Goal: Task Accomplishment & Management: Manage account settings

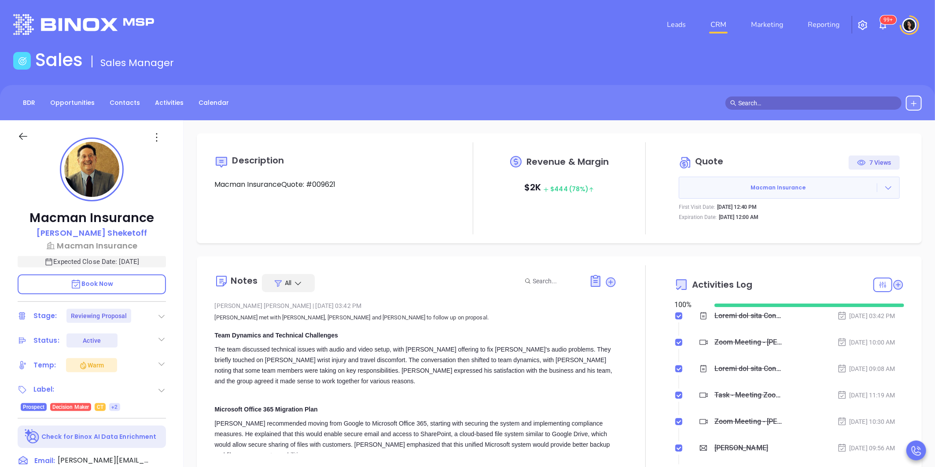
click at [720, 29] on link "CRM" at bounding box center [718, 25] width 23 height 18
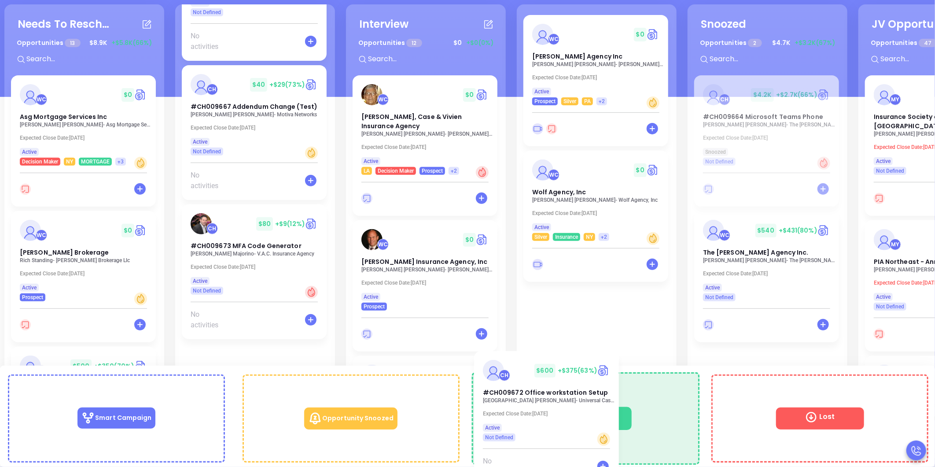
scroll to position [77, 0]
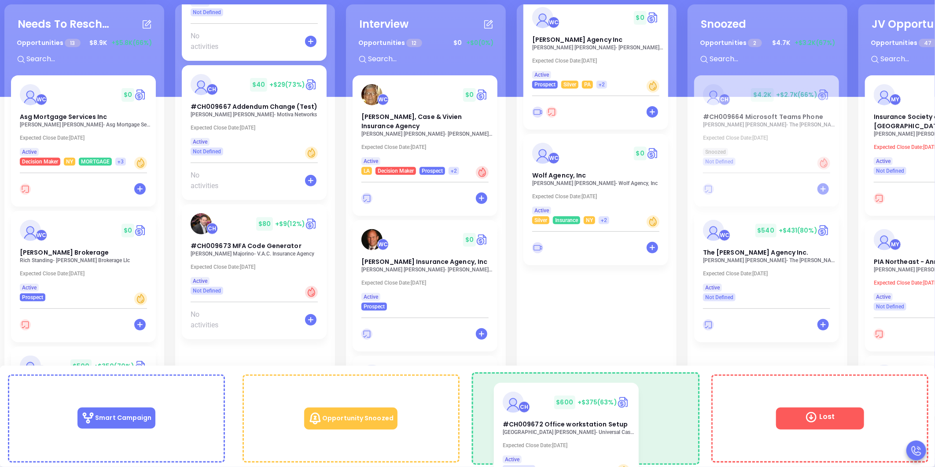
drag, startPoint x: 236, startPoint y: 235, endPoint x: 555, endPoint y: 412, distance: 365.0
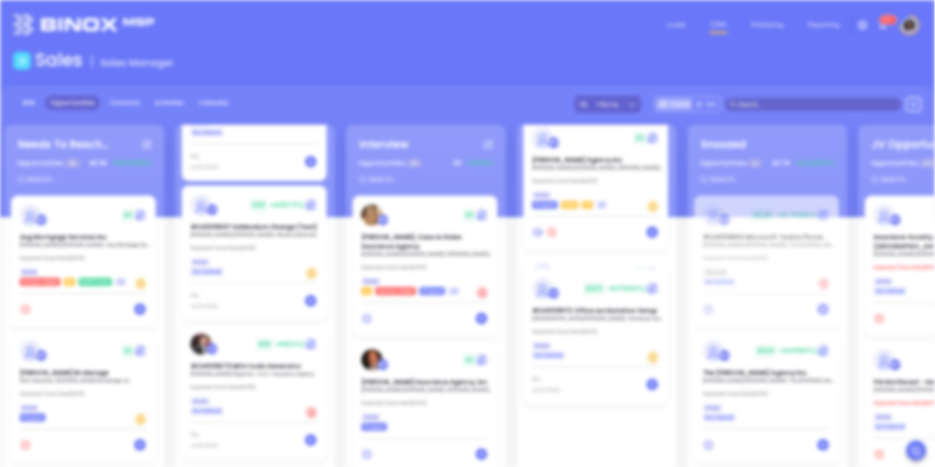
scroll to position [0, 0]
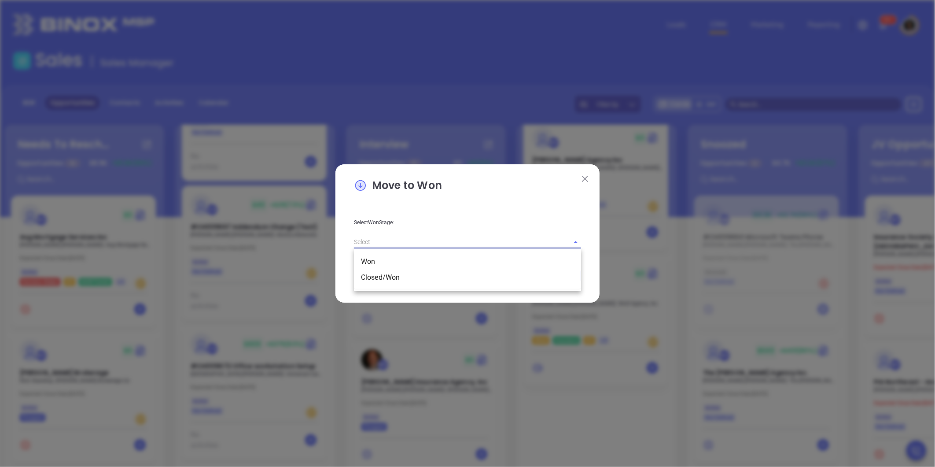
click at [425, 239] on input "text" at bounding box center [455, 242] width 203 height 13
click at [410, 280] on li "Closed/Won" at bounding box center [467, 277] width 227 height 16
type input "Closed/Won"
click at [551, 283] on button "Save" at bounding box center [552, 275] width 57 height 17
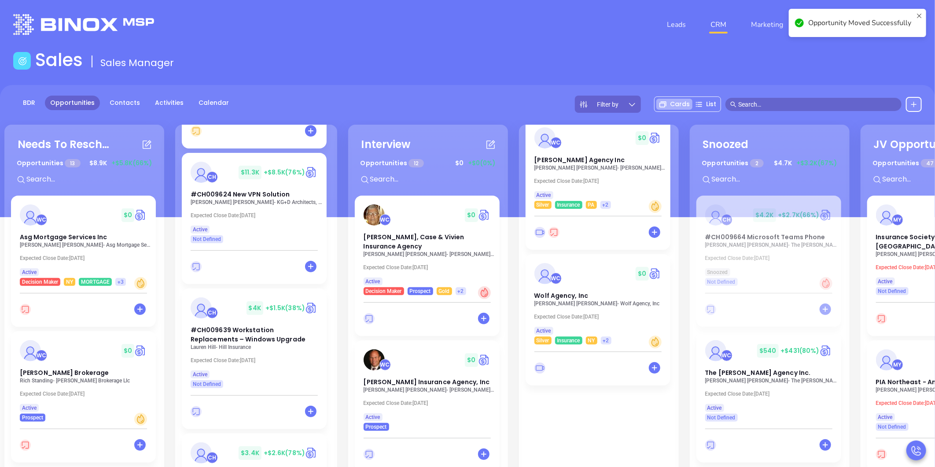
scroll to position [457, 0]
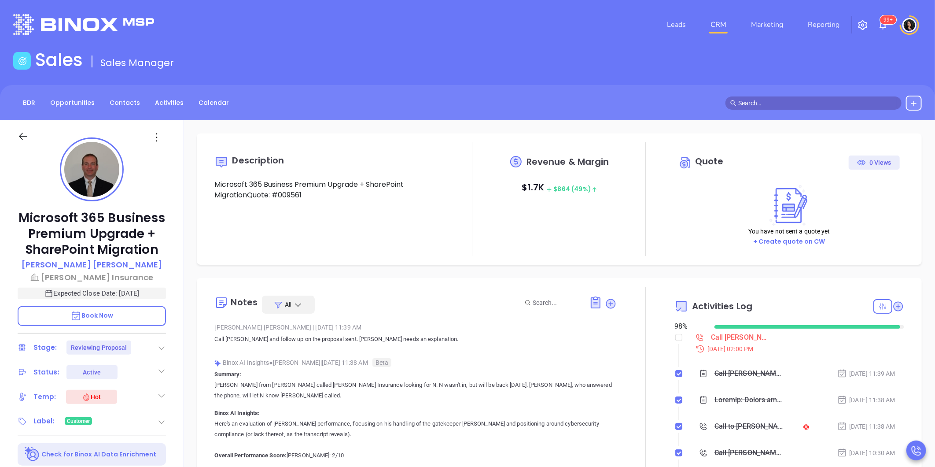
type input "[PERSON_NAME]"
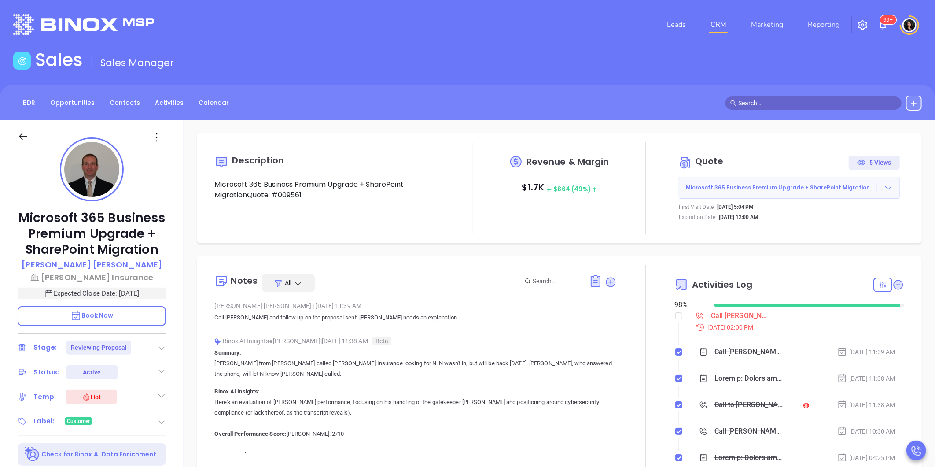
scroll to position [256, 0]
click at [723, 319] on div "Call Allan proposal review - Allan Kaplan" at bounding box center [740, 315] width 59 height 13
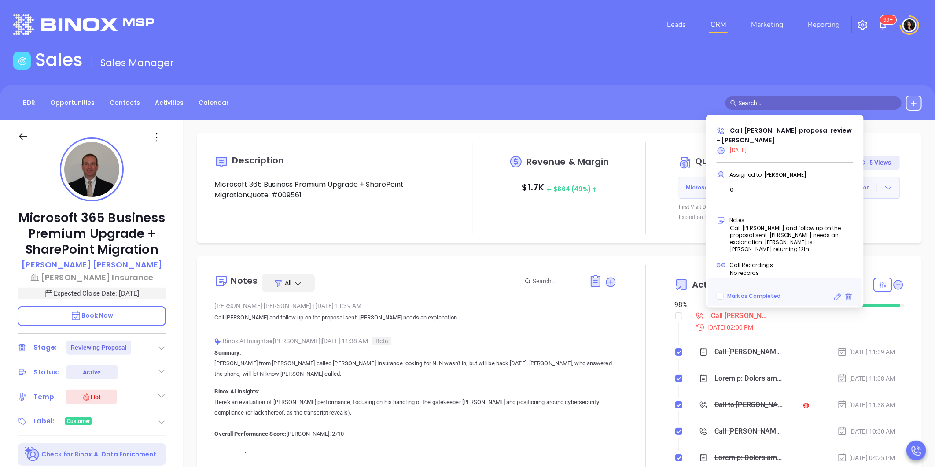
click at [833, 298] on icon at bounding box center [837, 296] width 9 height 9
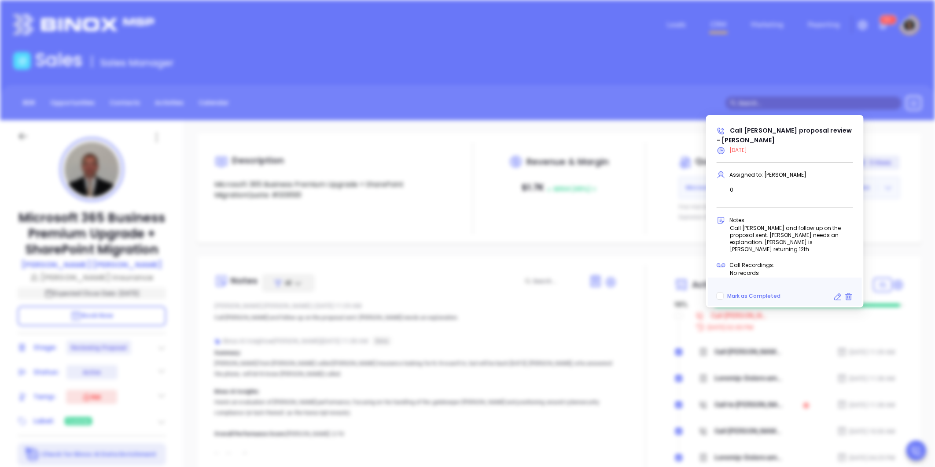
type input "09/23/2025"
type input "Call Allan proposal review - Allan Kaplan"
type input "Call"
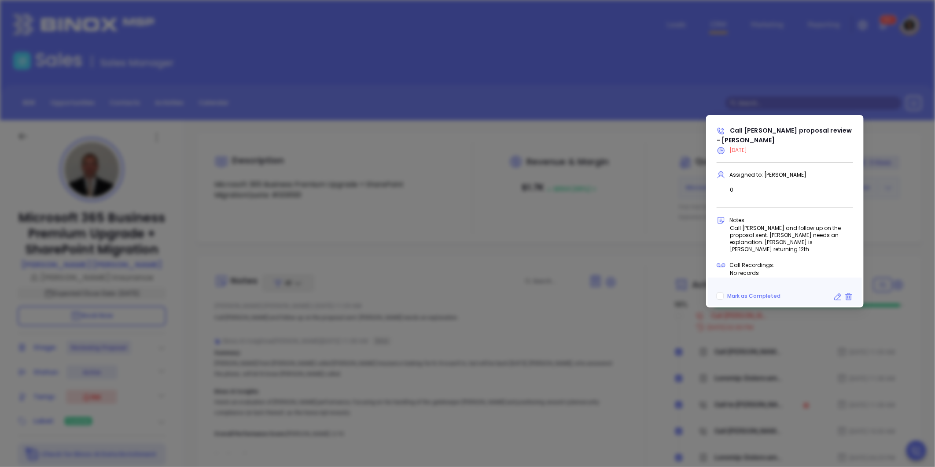
scroll to position [278, 0]
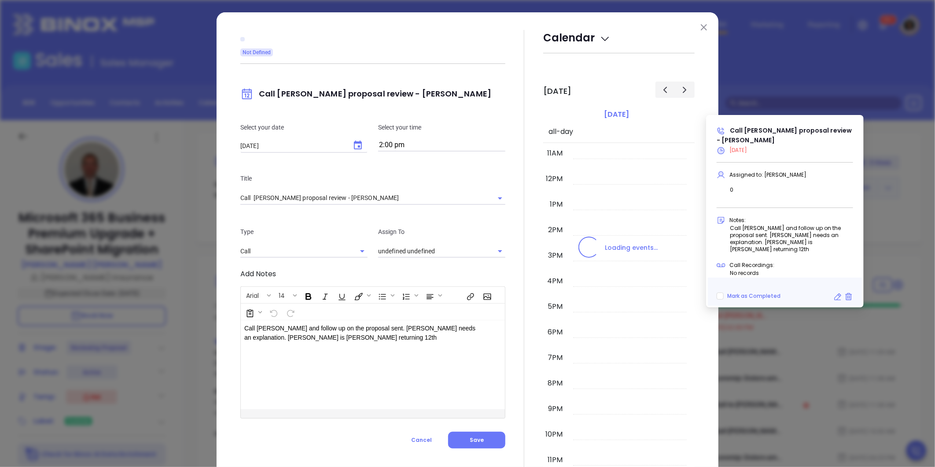
type input "Walter Contreras"
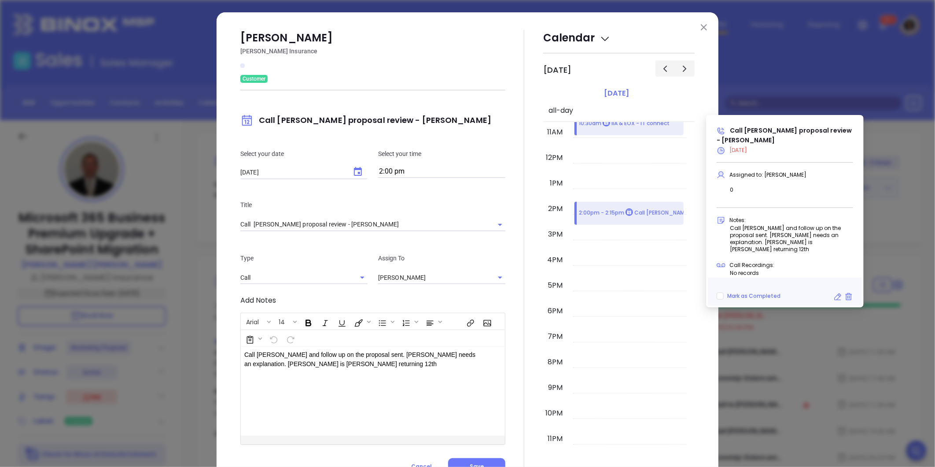
click at [354, 173] on icon "Choose date, selected date is Sep 23, 2025" at bounding box center [358, 171] width 11 height 11
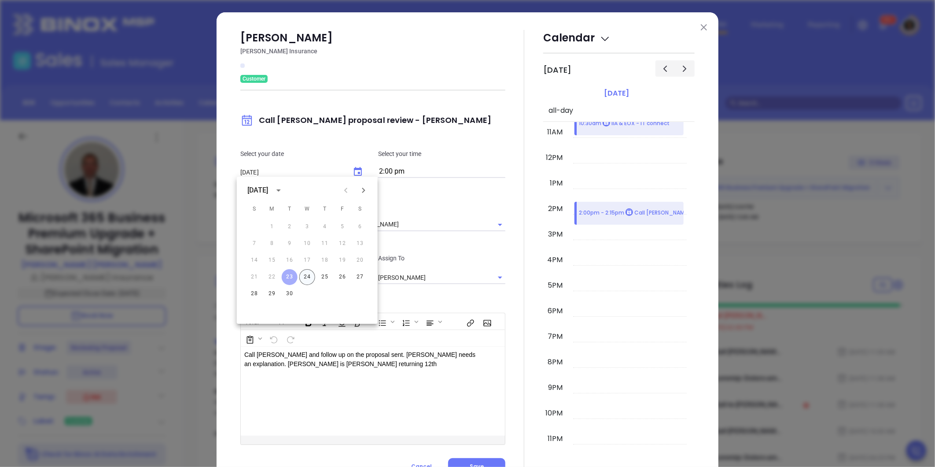
click at [306, 278] on button "24" at bounding box center [307, 277] width 16 height 16
type input "09/24/2025"
click at [461, 463] on button "Save" at bounding box center [476, 466] width 57 height 17
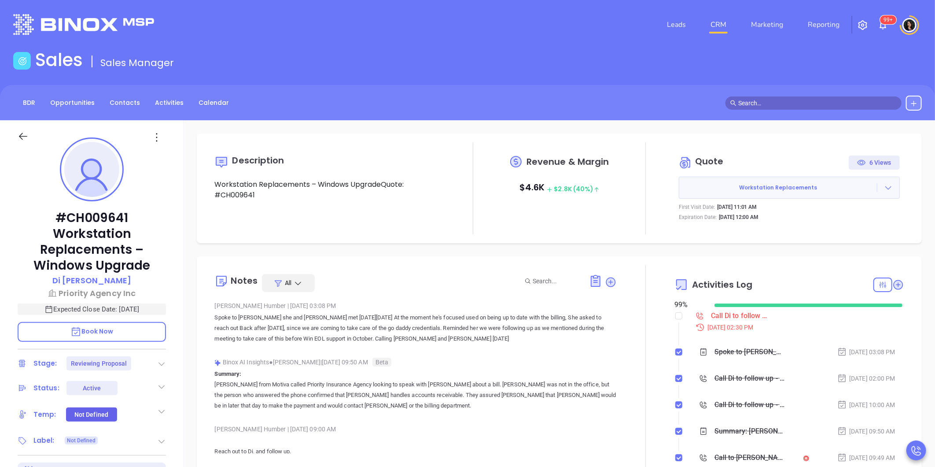
scroll to position [256, 0]
click at [730, 314] on div "Call Di to follow up - [PERSON_NAME]" at bounding box center [740, 315] width 59 height 13
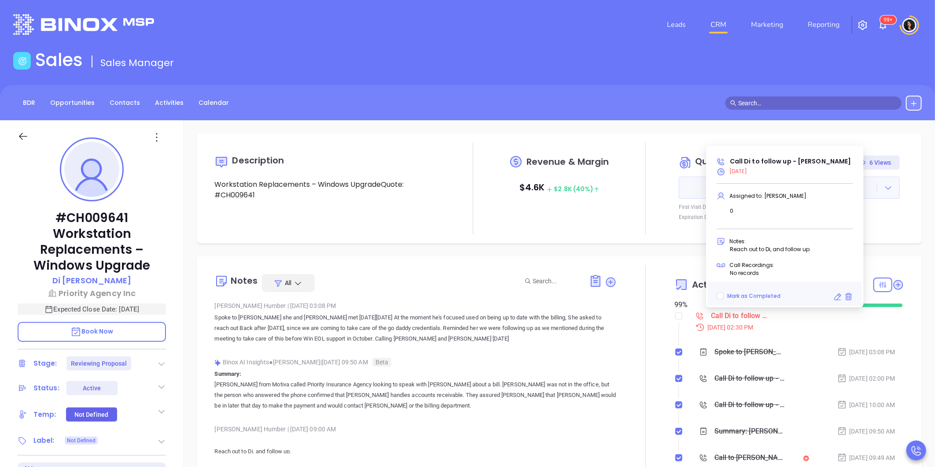
click at [836, 295] on icon at bounding box center [837, 296] width 9 height 9
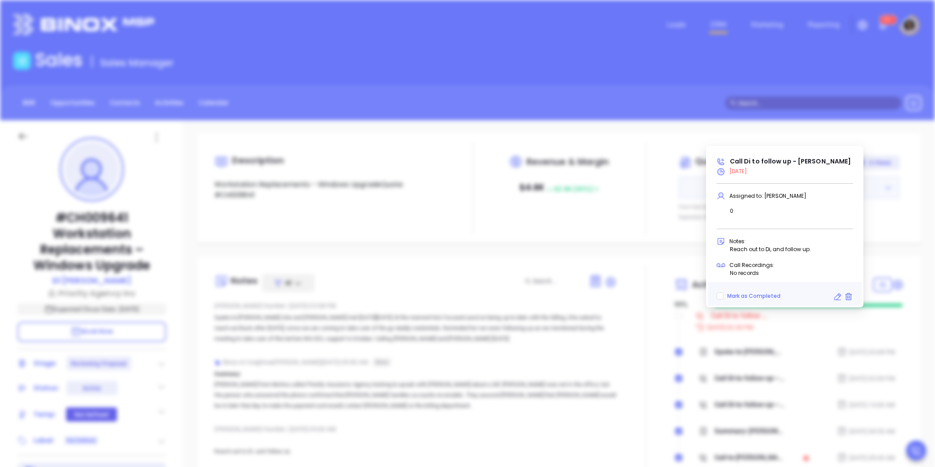
type input "[DATE]"
type input "Call Di to follow up - Di Cao"
type input "Call"
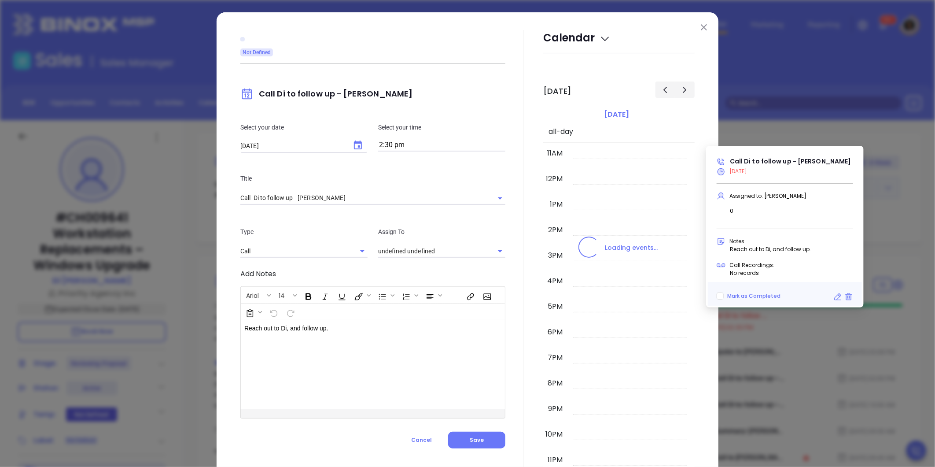
type input "[PERSON_NAME]"
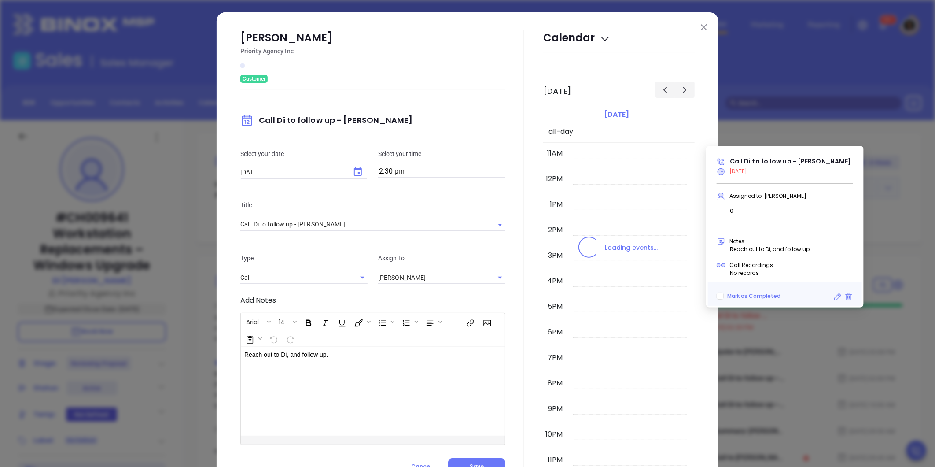
click at [353, 172] on icon "Choose date, selected date is Sep 23, 2025" at bounding box center [358, 171] width 11 height 11
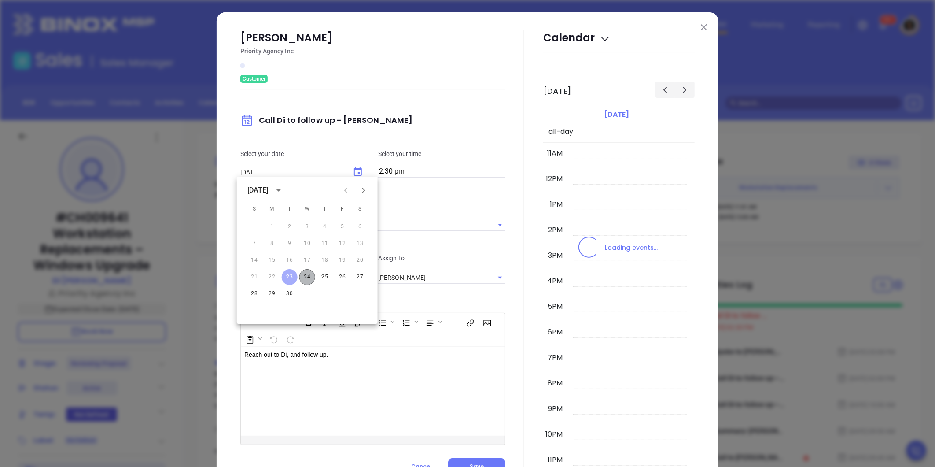
click at [306, 272] on button "24" at bounding box center [307, 277] width 16 height 16
type input "[DATE]"
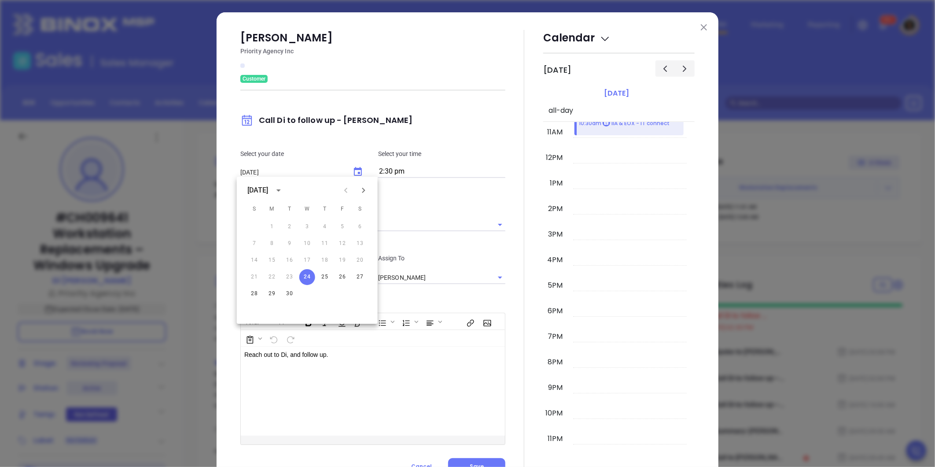
click at [480, 302] on p "Add Notes" at bounding box center [372, 300] width 265 height 11
click at [474, 461] on button "Save" at bounding box center [476, 466] width 57 height 17
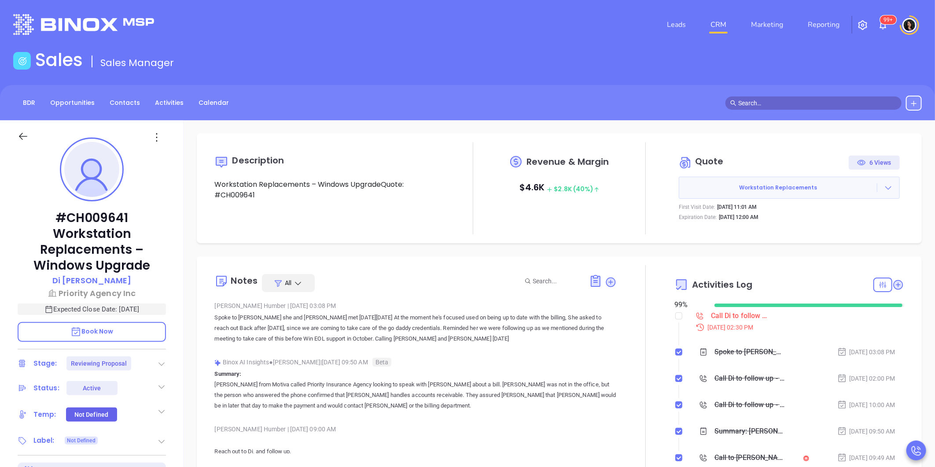
click at [713, 313] on div "Call Di to follow up - Di Cao" at bounding box center [740, 315] width 59 height 13
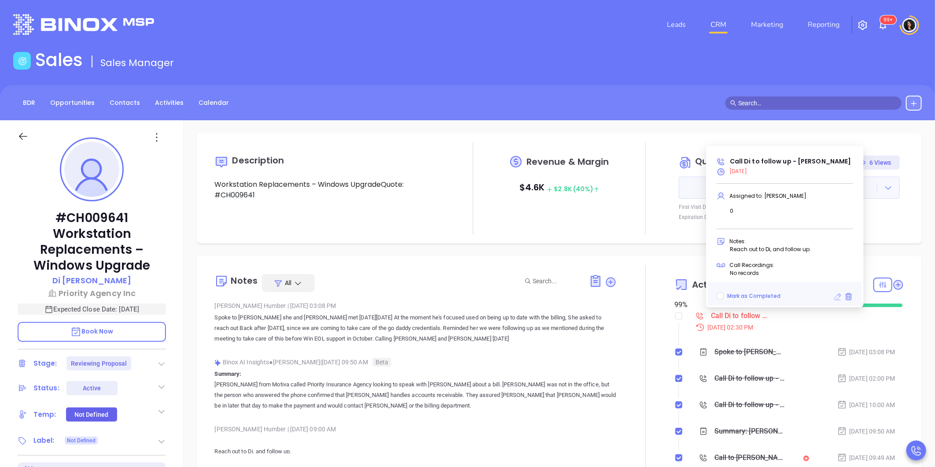
click at [838, 298] on icon at bounding box center [838, 296] width 7 height 7
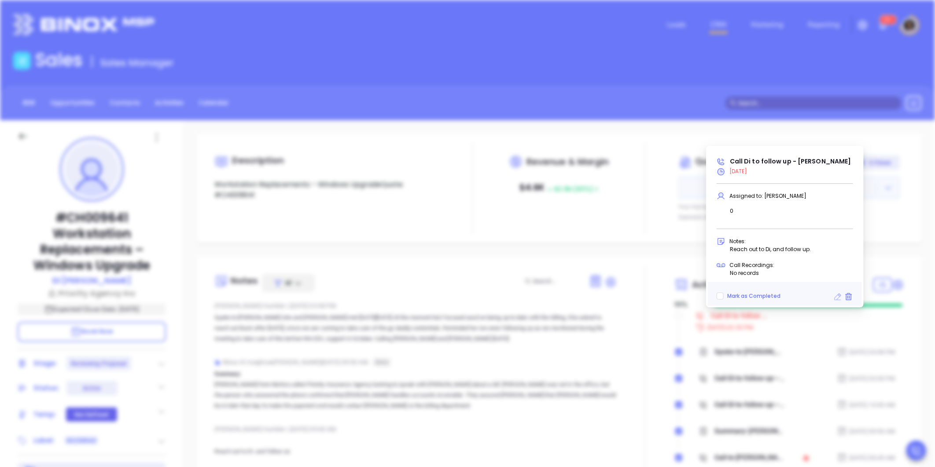
type input "[DATE]"
type input "Call Di to follow up - Di Cao"
type input "Call"
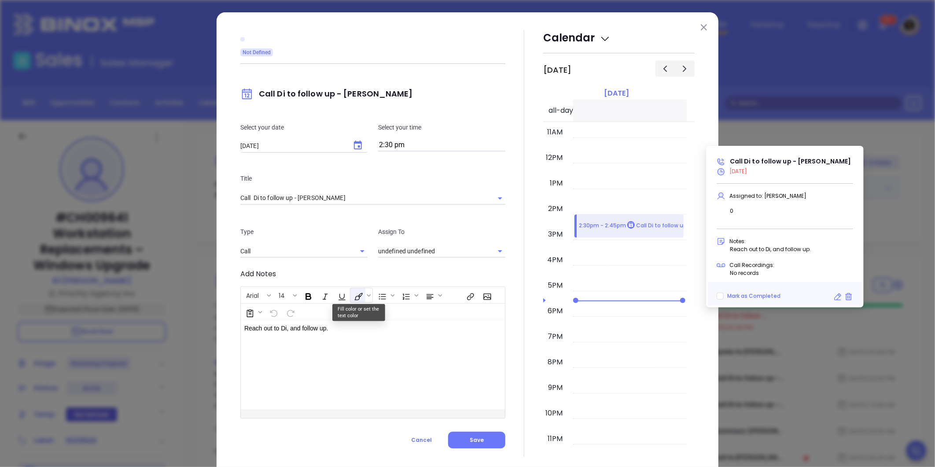
type input "[PERSON_NAME]"
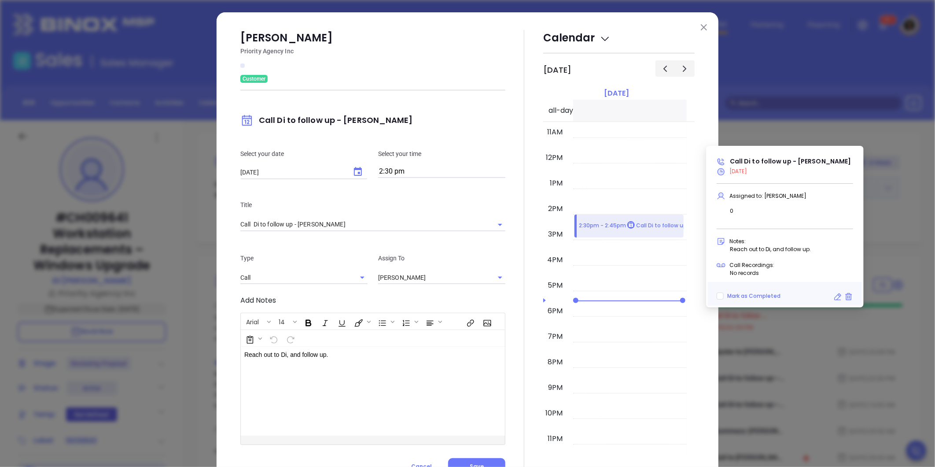
click at [358, 166] on icon "Choose date, selected date is Sep 24, 2025" at bounding box center [358, 171] width 11 height 11
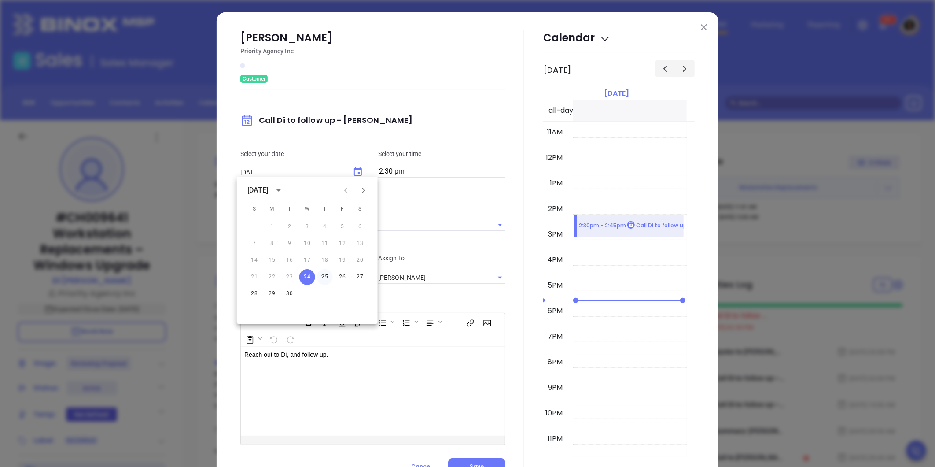
click at [321, 277] on button "25" at bounding box center [325, 277] width 16 height 16
type input "[DATE]"
click at [498, 309] on div "Di Cao Priority Agency Inc Customer Call Di to follow up - Di Cao Select your d…" at bounding box center [372, 252] width 265 height 445
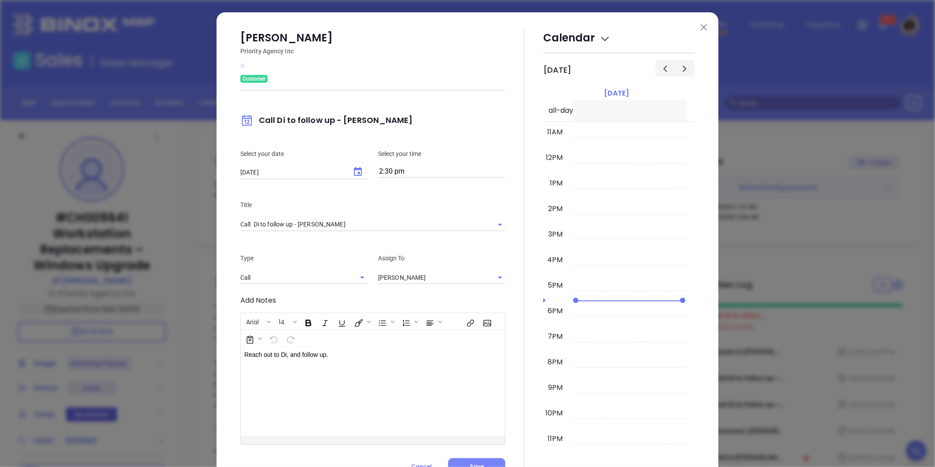
click at [476, 461] on button "Save" at bounding box center [476, 466] width 57 height 17
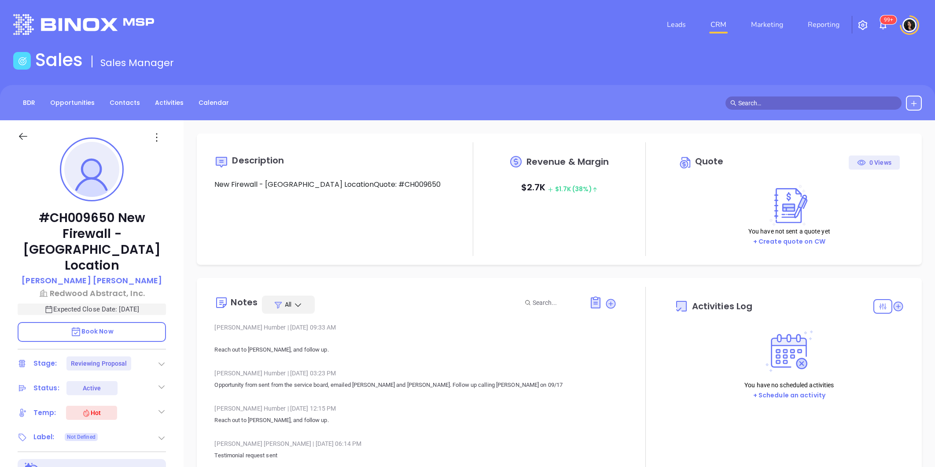
type input "[DATE]"
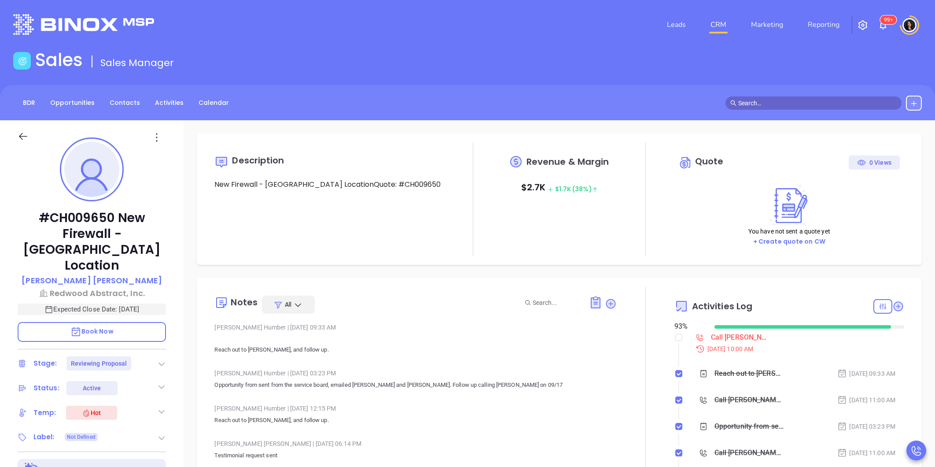
type input "[PERSON_NAME]"
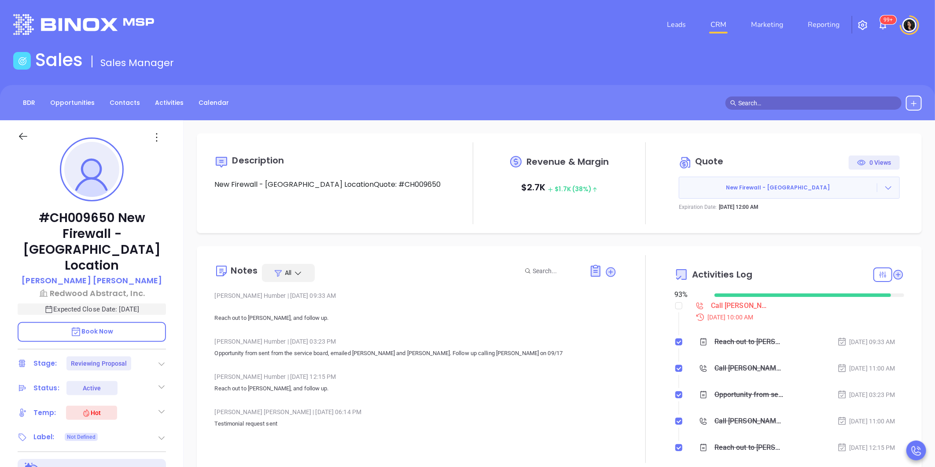
scroll to position [256, 0]
click at [546, 42] on header "Leads CRM Marketing Reporting 99+ Financial Leads Leads" at bounding box center [467, 24] width 909 height 49
click at [728, 309] on div "Call [PERSON_NAME] to follow up - [PERSON_NAME]" at bounding box center [740, 305] width 59 height 13
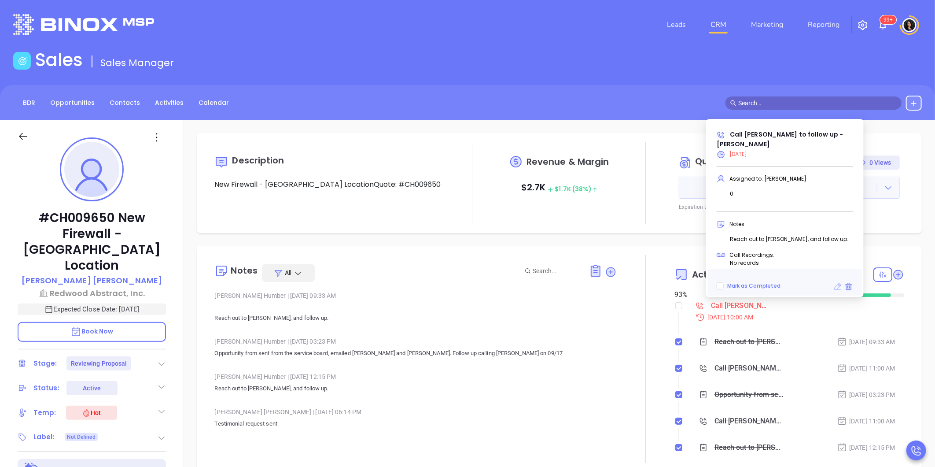
click at [836, 286] on icon at bounding box center [838, 286] width 7 height 7
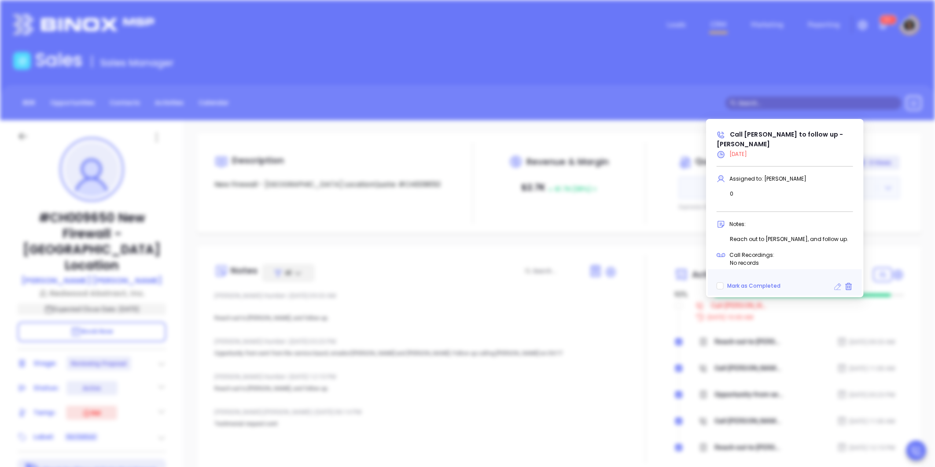
type input "[DATE]"
type input "Call [PERSON_NAME] to follow up - [PERSON_NAME]"
type input "Call"
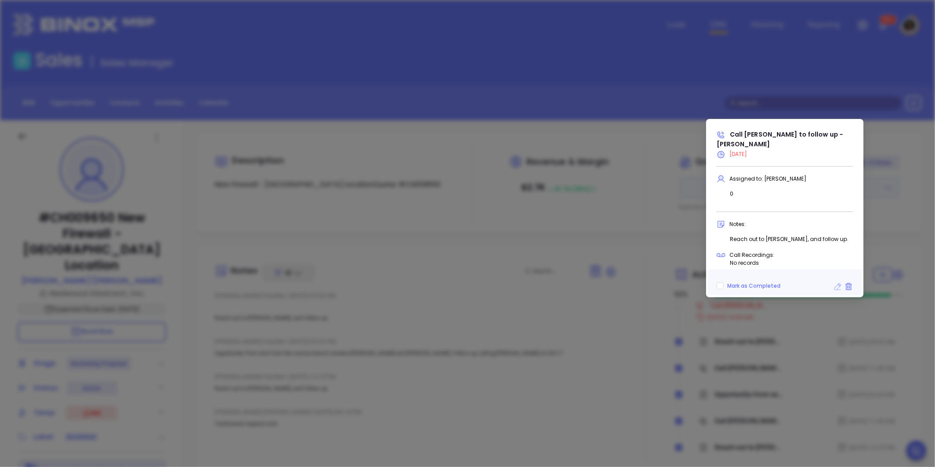
scroll to position [278, 0]
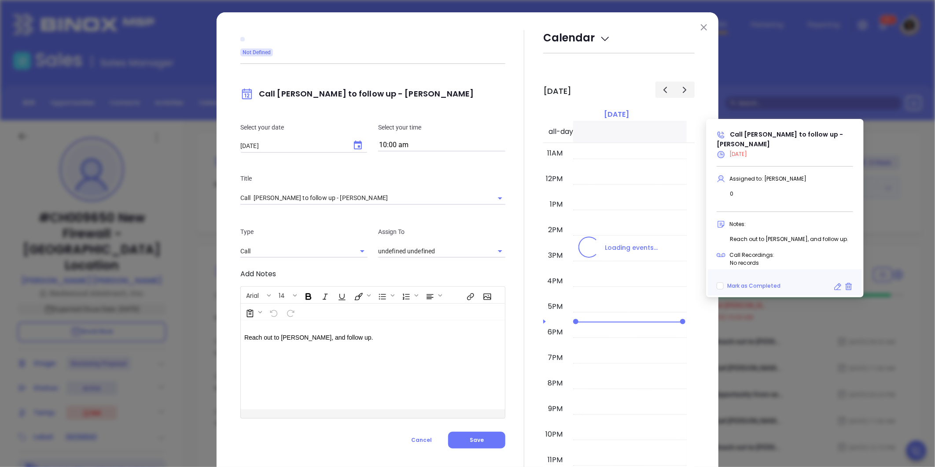
type input "[PERSON_NAME]"
click at [356, 146] on div "Select your date 09/24/2025 ​ Select your time 10:00 am" at bounding box center [373, 136] width 276 height 51
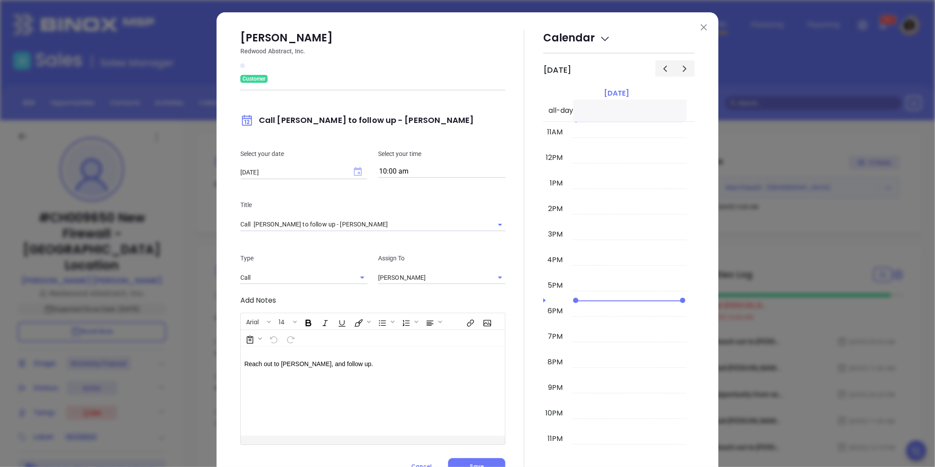
click at [357, 168] on icon "Choose date, selected date is Sep 24, 2025" at bounding box center [358, 171] width 8 height 9
click at [323, 276] on button "25" at bounding box center [325, 277] width 16 height 16
type input "09/25/2025"
click at [512, 303] on div at bounding box center [524, 252] width 38 height 445
click at [472, 461] on button "Save" at bounding box center [476, 466] width 57 height 17
